Goal: Transaction & Acquisition: Book appointment/travel/reservation

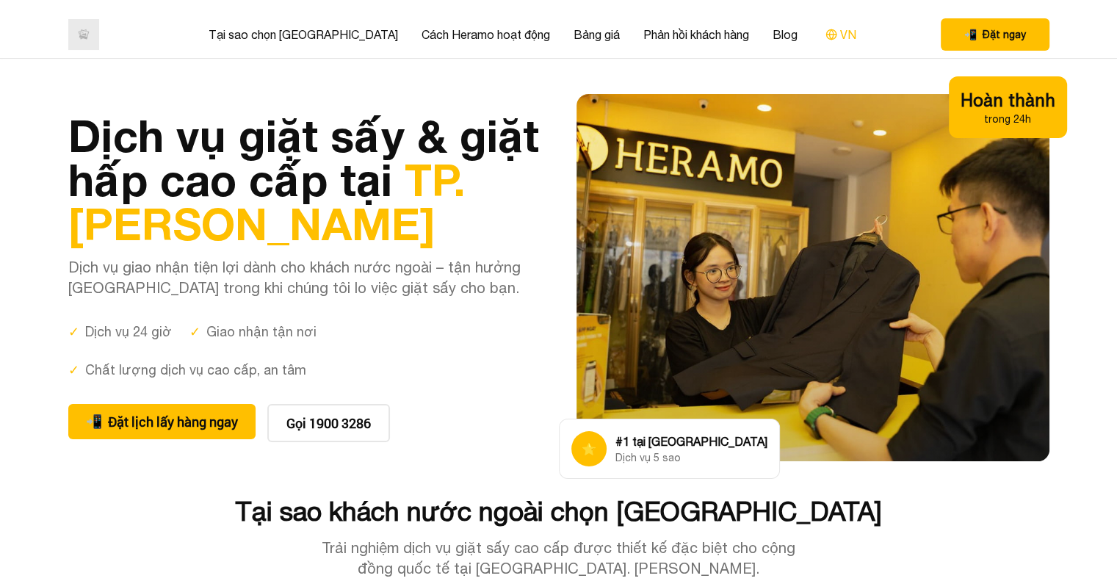
click at [821, 35] on button "VN" at bounding box center [841, 34] width 40 height 19
click at [821, 38] on button "VN" at bounding box center [841, 34] width 40 height 19
click at [821, 37] on button "VN" at bounding box center [841, 34] width 40 height 19
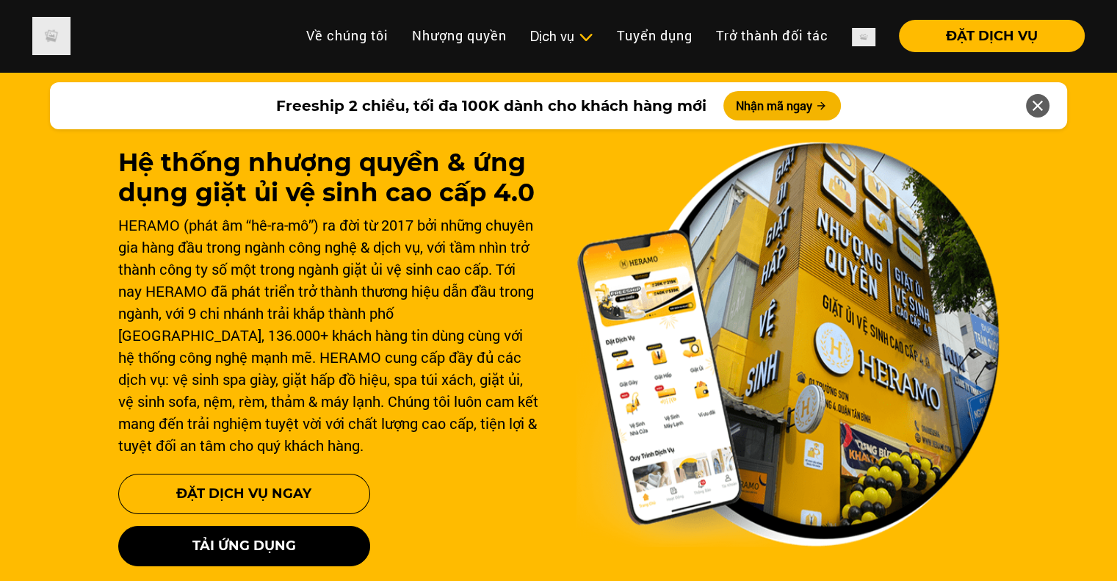
click at [1073, 320] on div "Hệ thống nhượng quyền & ứng dụng giặt ủi vệ sinh cao cấp 4.0 HERAMO (phát âm “h…" at bounding box center [558, 417] width 1117 height 705
click at [1018, 188] on div "Hệ thống nhượng quyền & ứng dụng giặt ủi vệ sinh cao cấp 4.0 HERAMO (phát âm “h…" at bounding box center [558, 417] width 1117 height 705
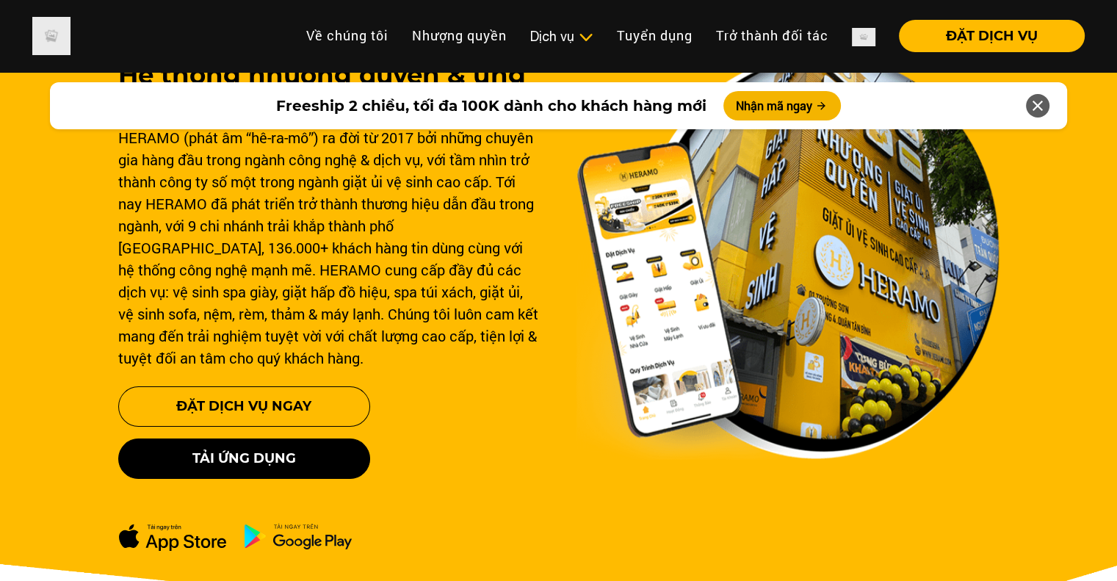
click at [1040, 106] on icon at bounding box center [1038, 106] width 18 height 26
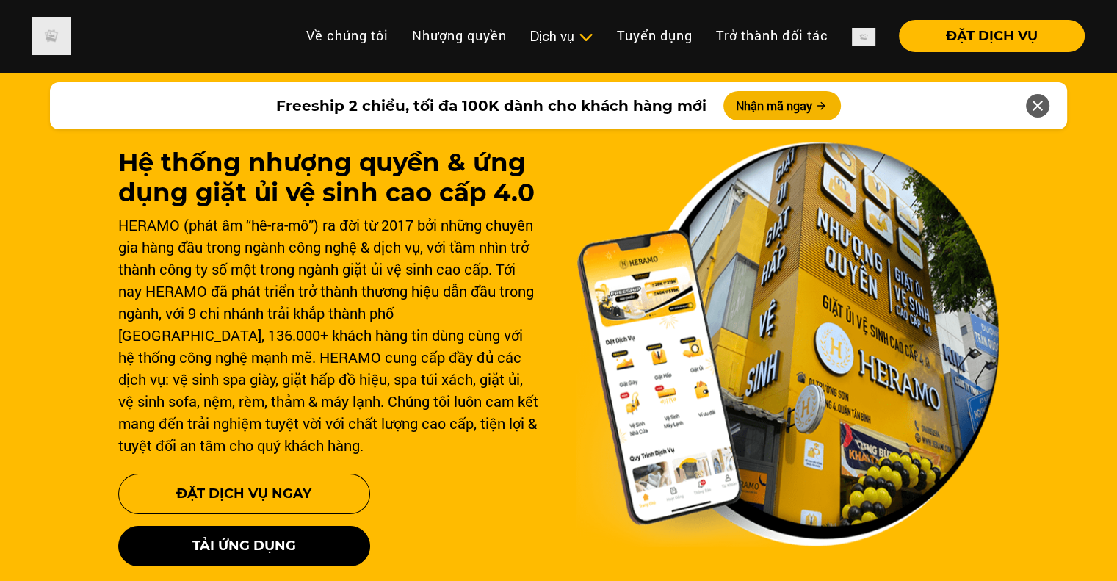
click at [1039, 340] on div "Hệ thống nhượng quyền & ứng dụng giặt ủi vệ sinh cao cấp 4.0 HERAMO (phát âm “h…" at bounding box center [558, 417] width 1117 height 705
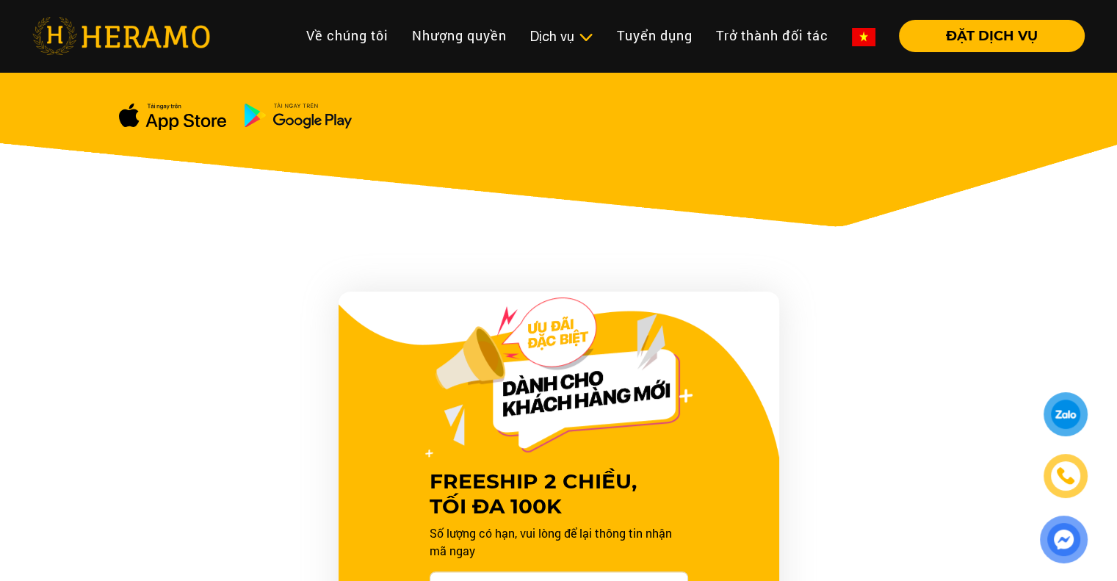
click at [990, 303] on div "FREESHIP 2 CHIỀU, TỐI ĐA 100K Số lượng có hạn, vui lòng để lại thông tin nhận m…" at bounding box center [559, 556] width 882 height 529
click at [1062, 425] on div at bounding box center [1066, 414] width 27 height 26
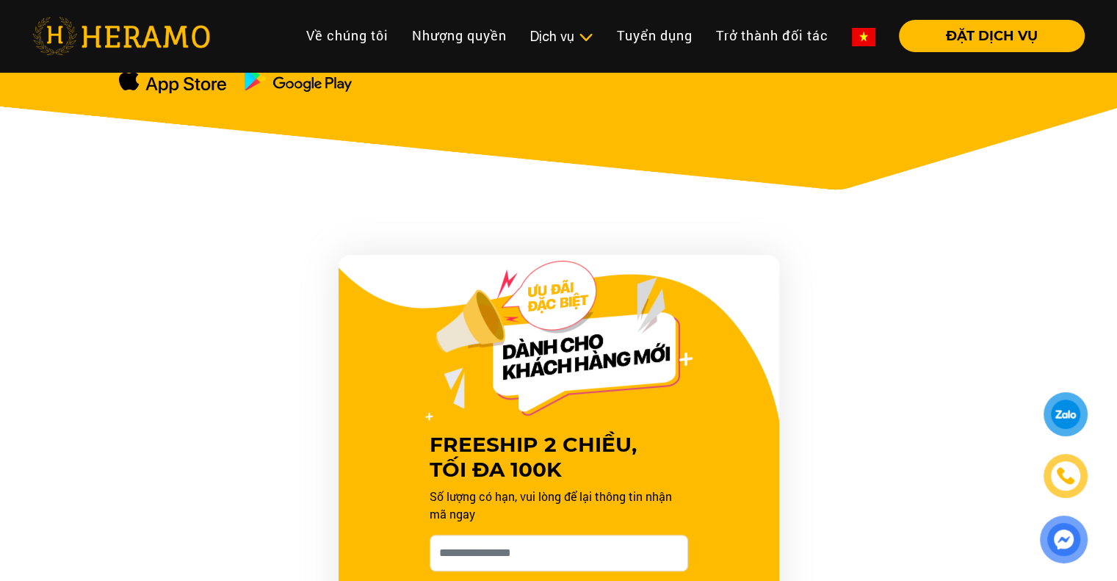
scroll to position [0, 0]
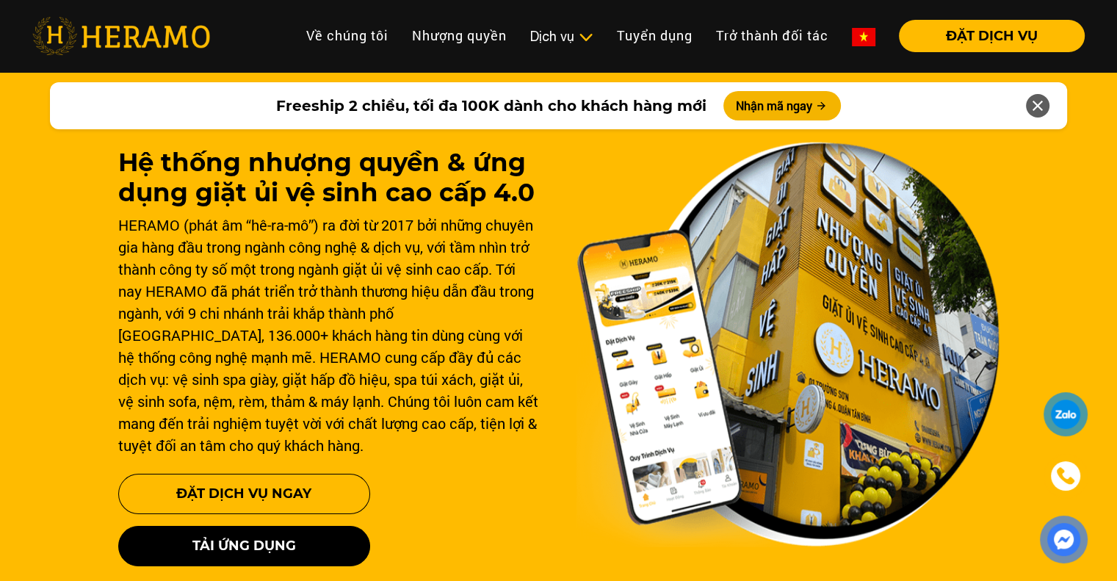
drag, startPoint x: 1125, startPoint y: 90, endPoint x: 1128, endPoint y: -57, distance: 147.7
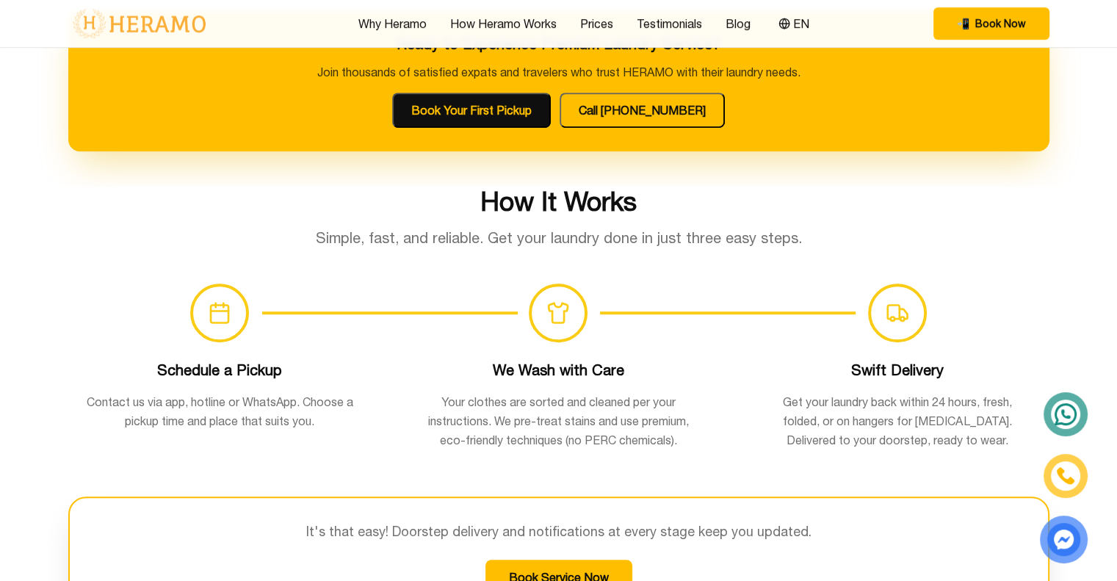
scroll to position [839, 0]
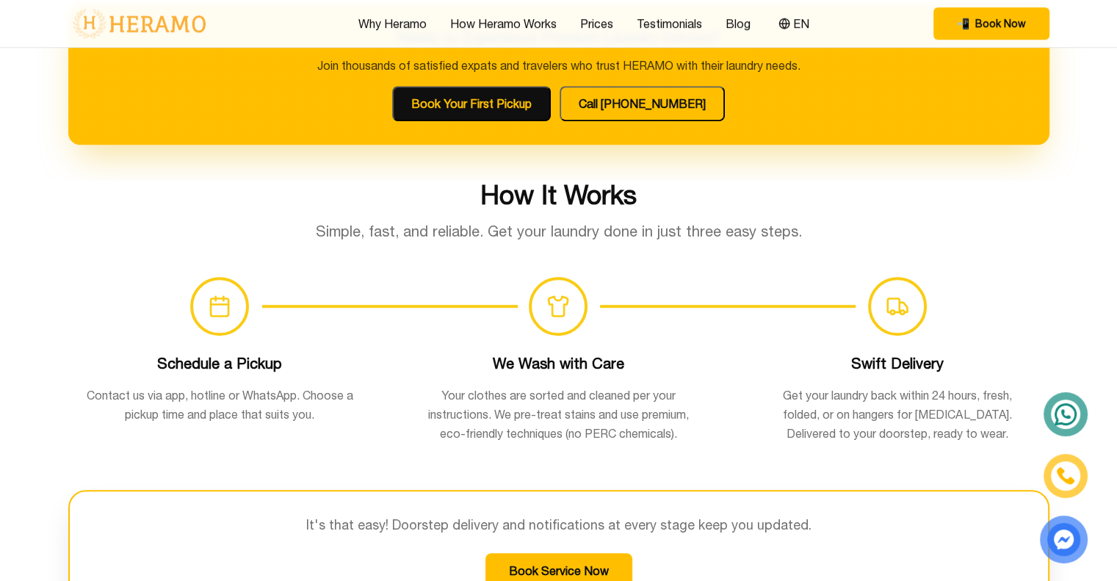
drag, startPoint x: 1118, startPoint y: 20, endPoint x: 1126, endPoint y: 94, distance: 74.6
click at [479, 107] on button "Book Your First Pickup" at bounding box center [471, 103] width 159 height 35
click at [485, 105] on button "Book Your First Pickup" at bounding box center [471, 103] width 159 height 35
click at [662, 114] on button "Call 1900 3286" at bounding box center [642, 103] width 165 height 35
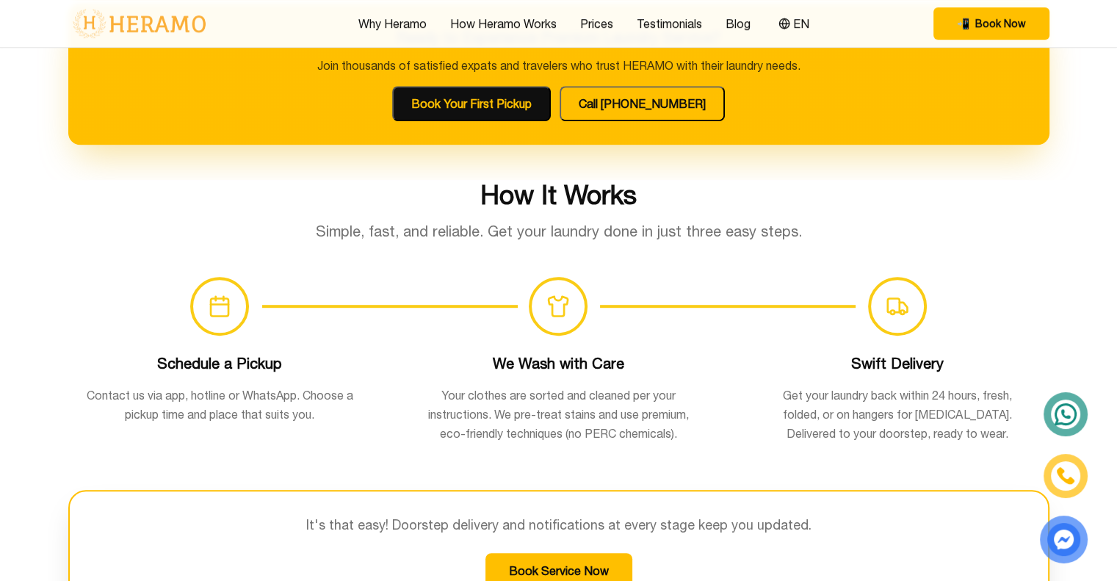
click at [253, 199] on h2 "How It Works" at bounding box center [558, 194] width 981 height 29
click at [973, 23] on span "📲 Book Now" at bounding box center [991, 23] width 69 height 15
click at [487, 29] on link "How Heramo Works" at bounding box center [503, 24] width 107 height 18
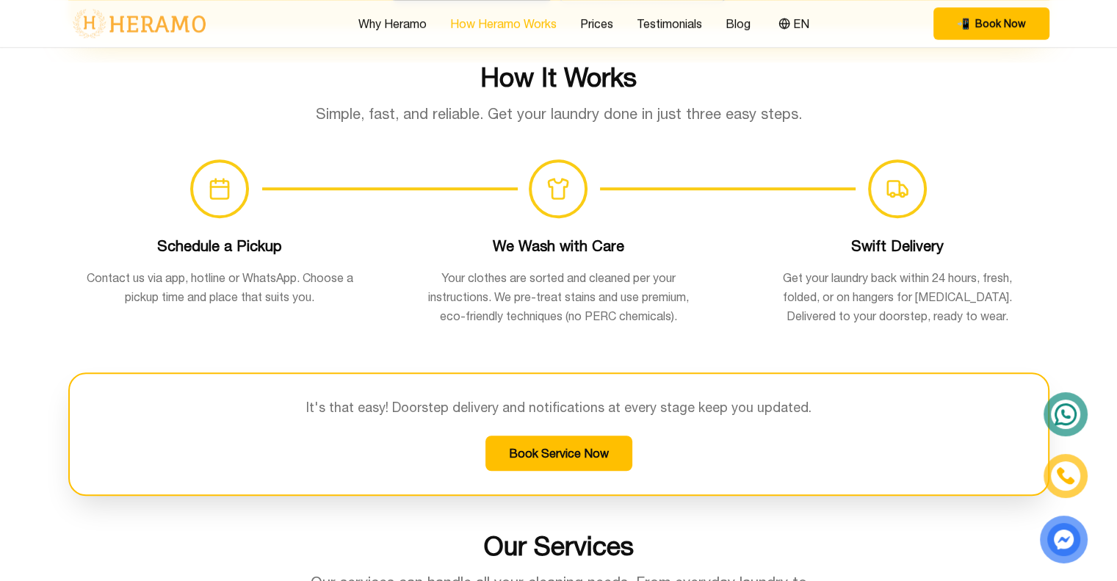
scroll to position [958, 0]
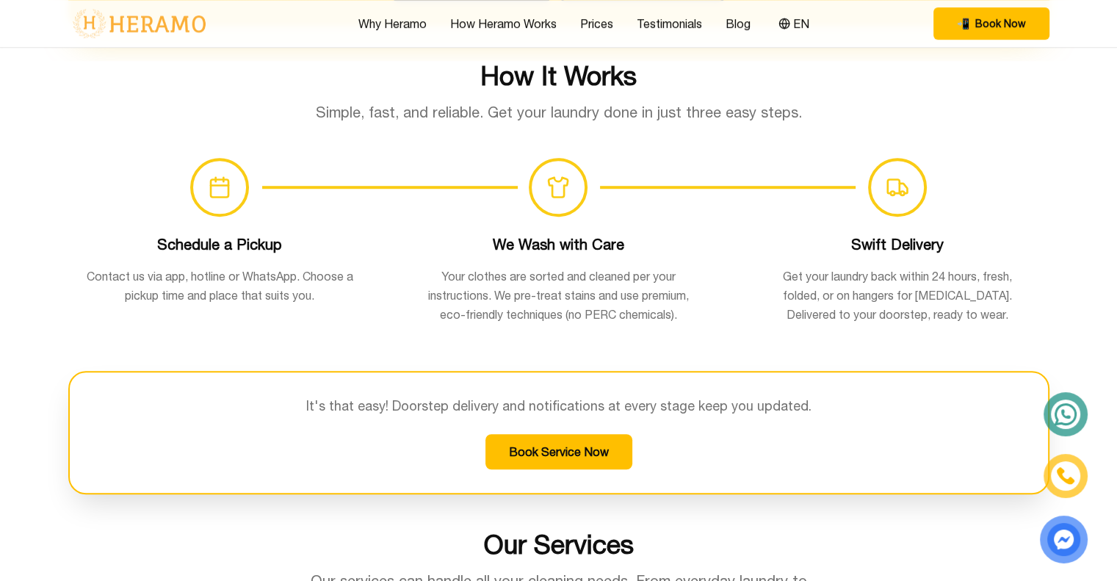
click at [1060, 413] on icon at bounding box center [1065, 414] width 25 height 24
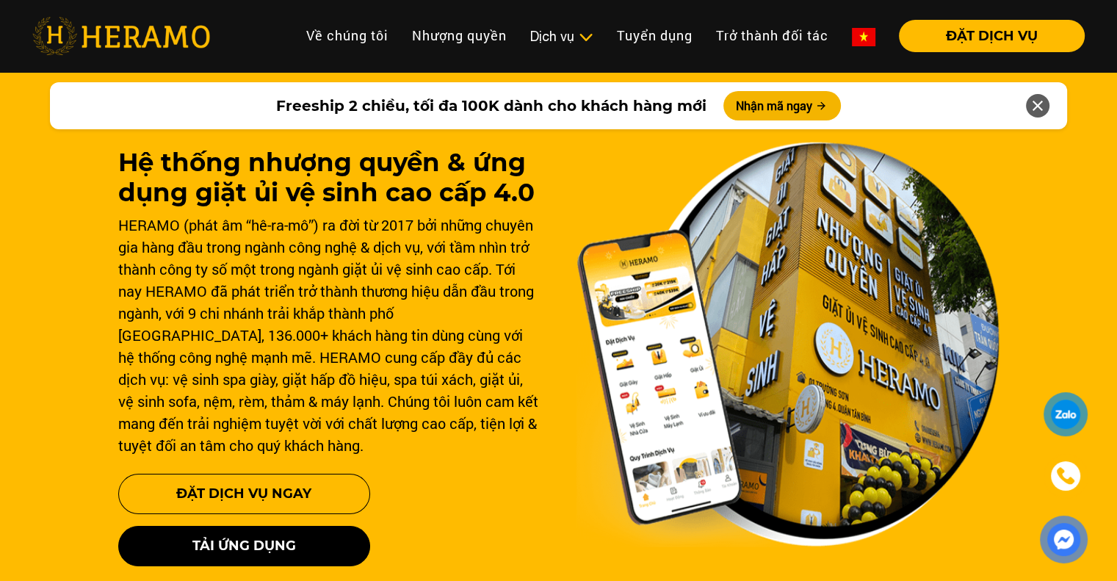
drag, startPoint x: 0, startPoint y: 0, endPoint x: 1060, endPoint y: 413, distance: 1137.7
click at [1060, 413] on div at bounding box center [1066, 414] width 28 height 27
